Goal: Task Accomplishment & Management: Manage account settings

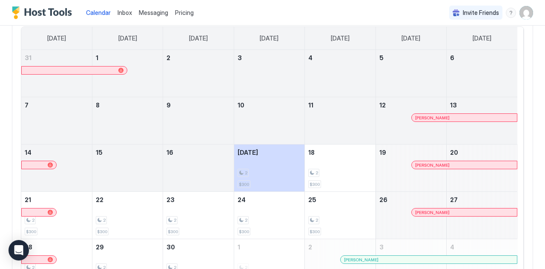
scroll to position [127, 0]
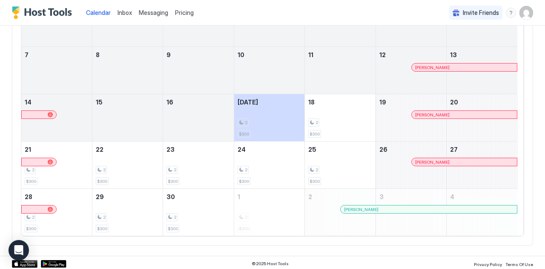
click at [519, 11] on img "User profile" at bounding box center [526, 13] width 14 height 14
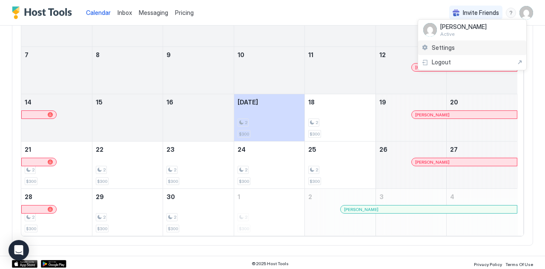
click at [438, 46] on span "Settings" at bounding box center [443, 48] width 23 height 8
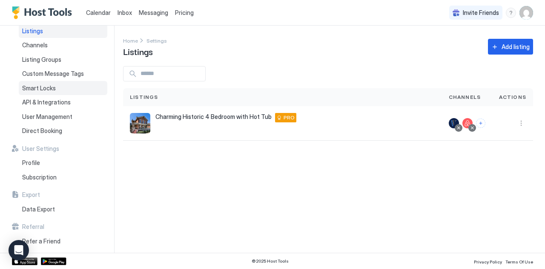
scroll to position [21, 0]
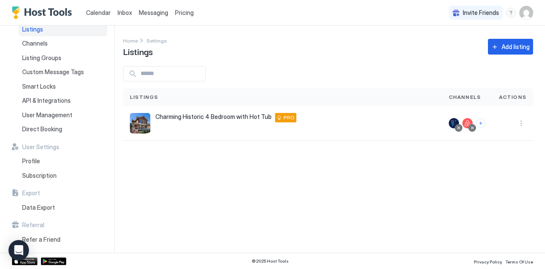
click at [185, 7] on div "Pricing" at bounding box center [185, 13] width 26 height 14
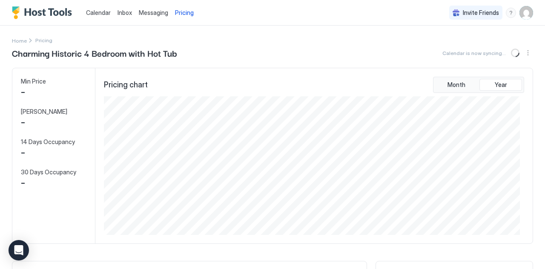
scroll to position [138, 416]
click at [226, 20] on div "Calendar Inbox Messaging Pricing Invite Friends TK" at bounding box center [272, 13] width 545 height 26
click at [380, 41] on div "Home Pricing" at bounding box center [272, 40] width 521 height 9
click at [83, 72] on div "Min Price - Max Price - 14 Days Occupancy - 30 Days Occupancy -" at bounding box center [53, 155] width 83 height 175
click at [79, 80] on div "Min Price - Max Price - 14 Days Occupancy - 30 Days Occupancy -" at bounding box center [53, 155] width 83 height 175
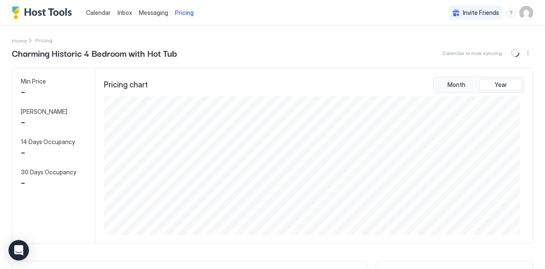
click at [146, 12] on span "Messaging" at bounding box center [153, 12] width 29 height 7
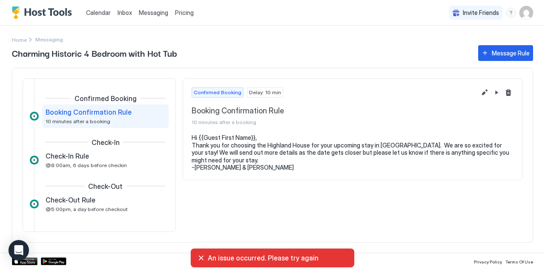
click at [187, 14] on span "Pricing" at bounding box center [184, 13] width 19 height 8
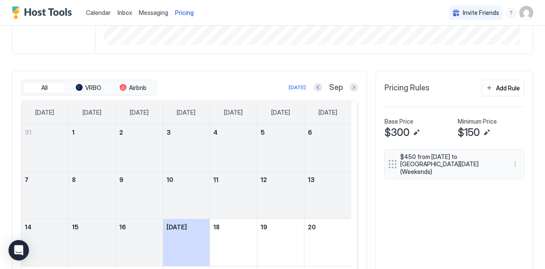
scroll to position [193, 0]
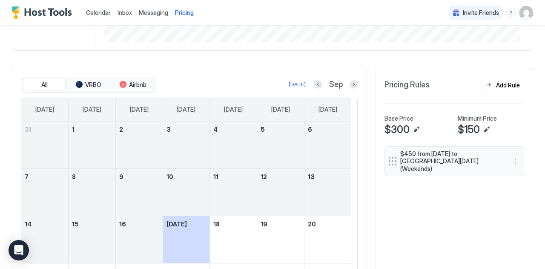
click at [486, 125] on div "$150" at bounding box center [491, 129] width 66 height 13
click at [481, 129] on button "Edit" at bounding box center [486, 129] width 10 height 10
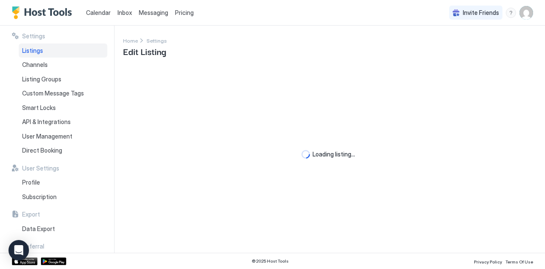
click at [350, 115] on div "Loading listing..." at bounding box center [328, 154] width 410 height 176
